Goal: Transaction & Acquisition: Purchase product/service

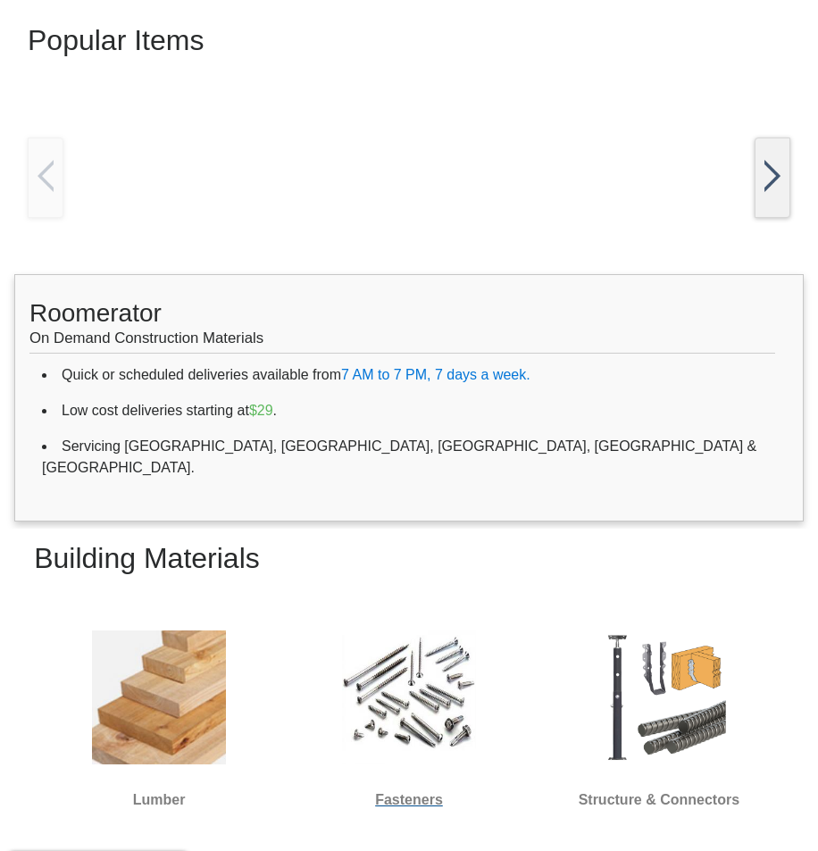
scroll to position [675, 0]
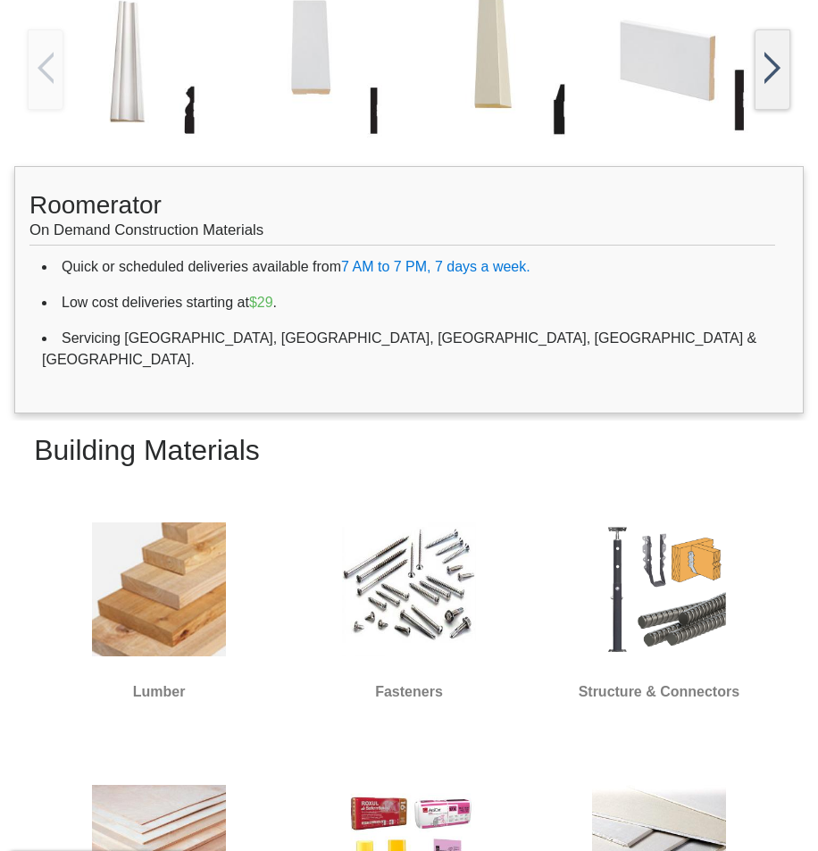
scroll to position [179, 0]
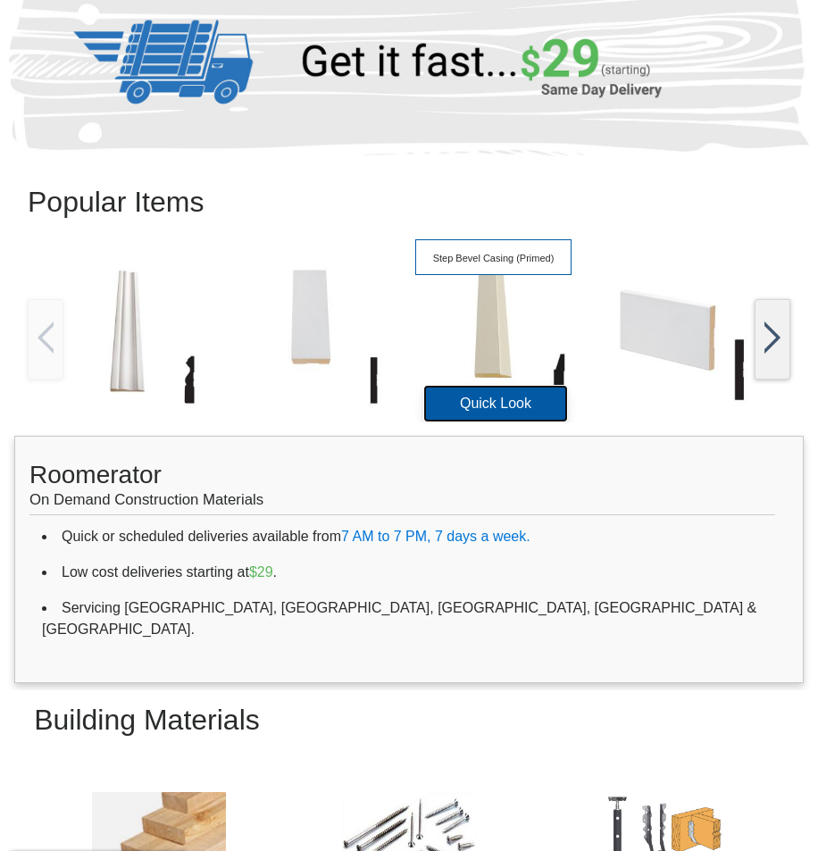
click at [511, 405] on button "Quick Look" at bounding box center [495, 404] width 143 height 36
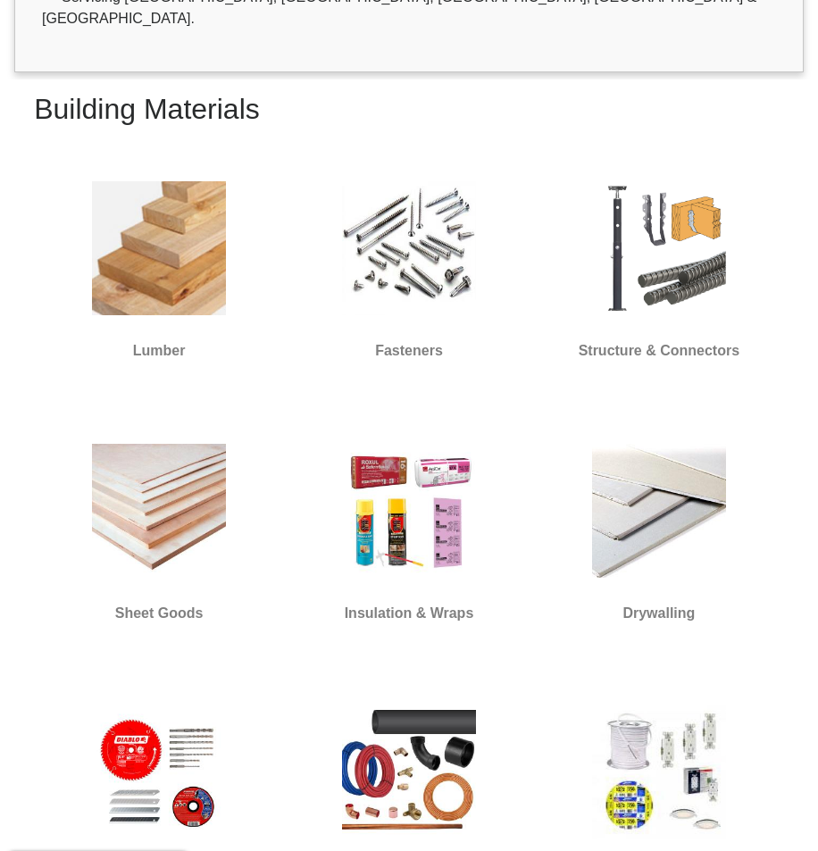
scroll to position [804, 0]
